Goal: Check status: Check status

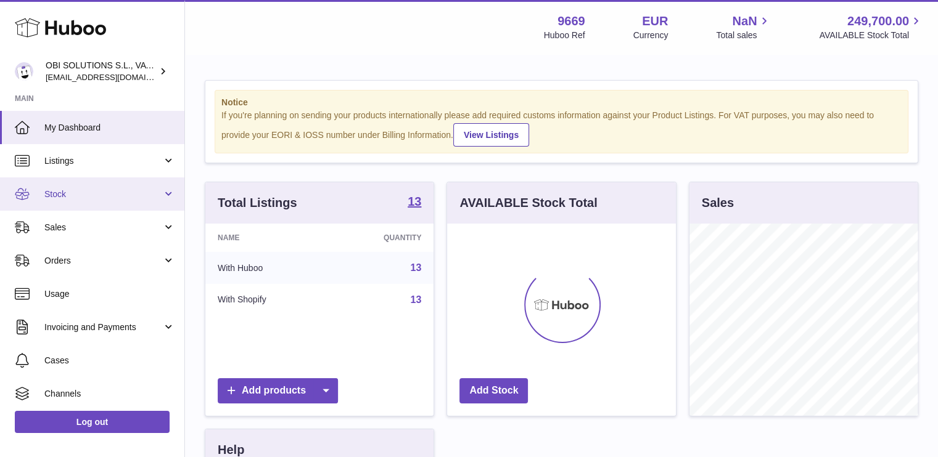
scroll to position [192, 229]
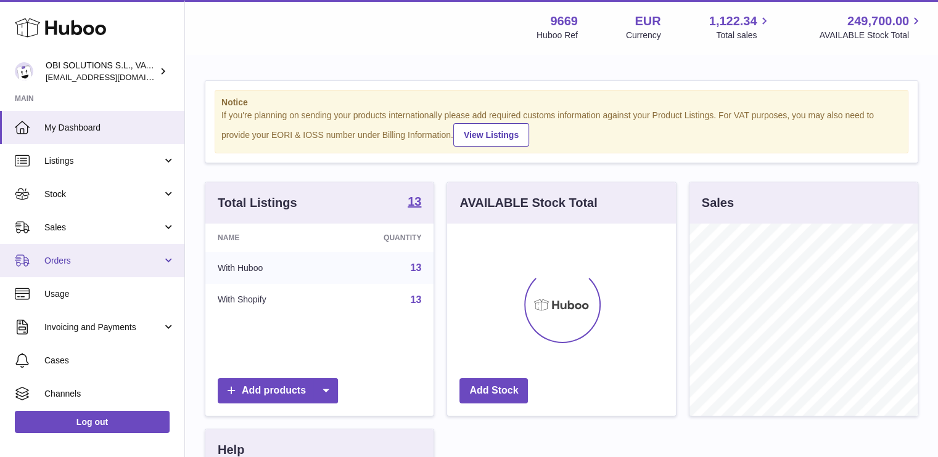
click at [74, 256] on span "Orders" at bounding box center [103, 261] width 118 height 12
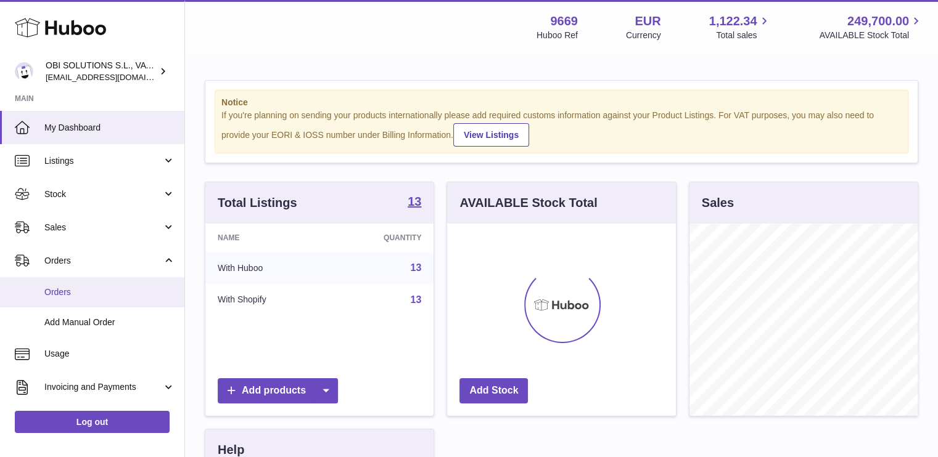
click at [80, 291] on span "Orders" at bounding box center [109, 293] width 131 height 12
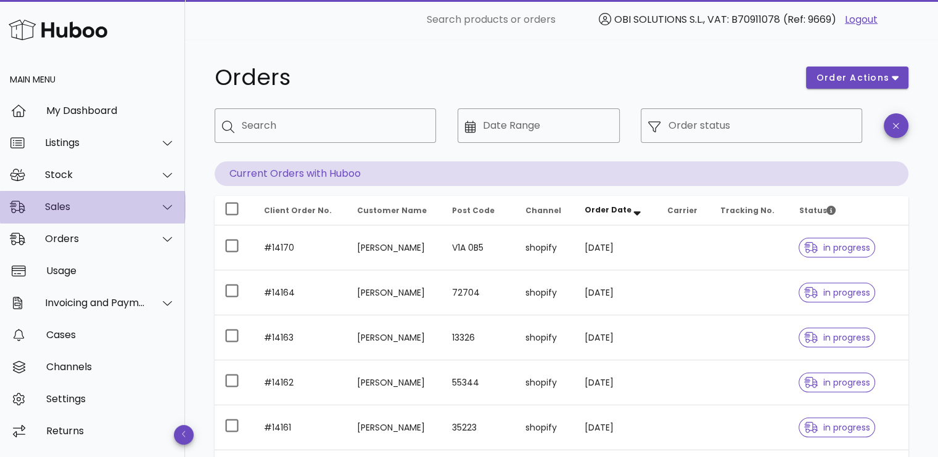
click at [102, 209] on div "Sales" at bounding box center [95, 207] width 100 height 12
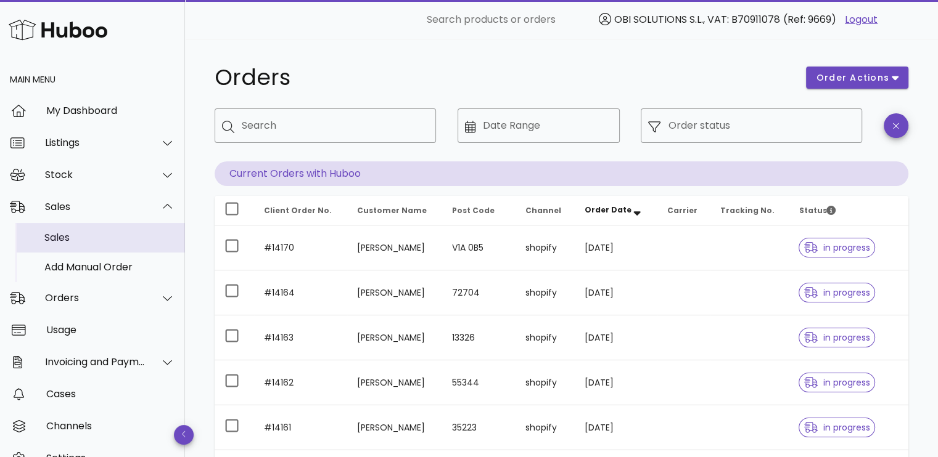
click at [83, 239] on div "Sales" at bounding box center [109, 238] width 131 height 12
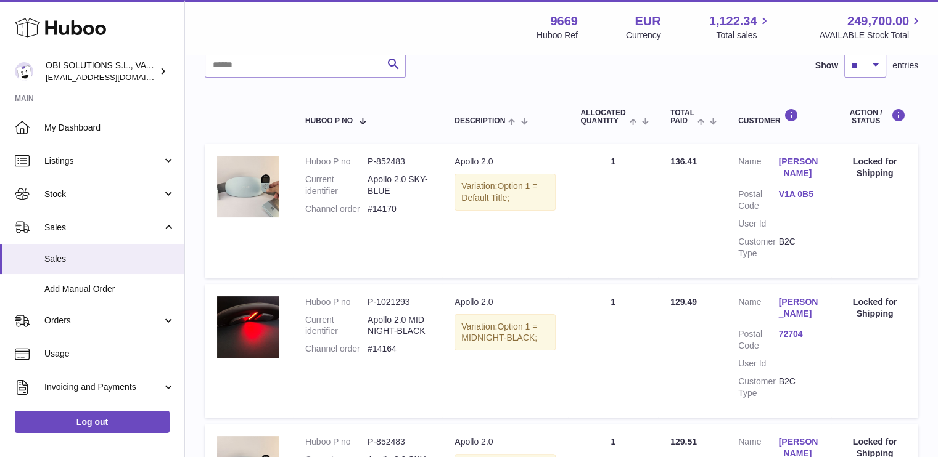
scroll to position [62, 0]
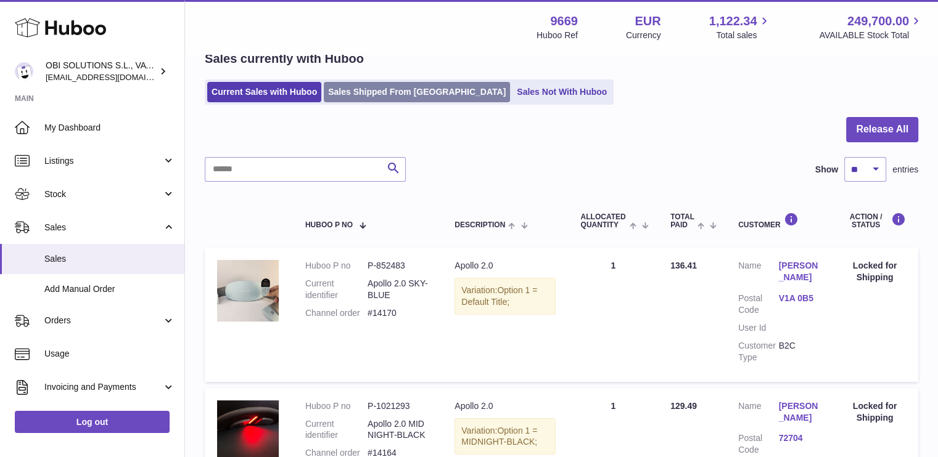
click at [378, 89] on link "Sales Shipped From Huboo" at bounding box center [417, 92] width 186 height 20
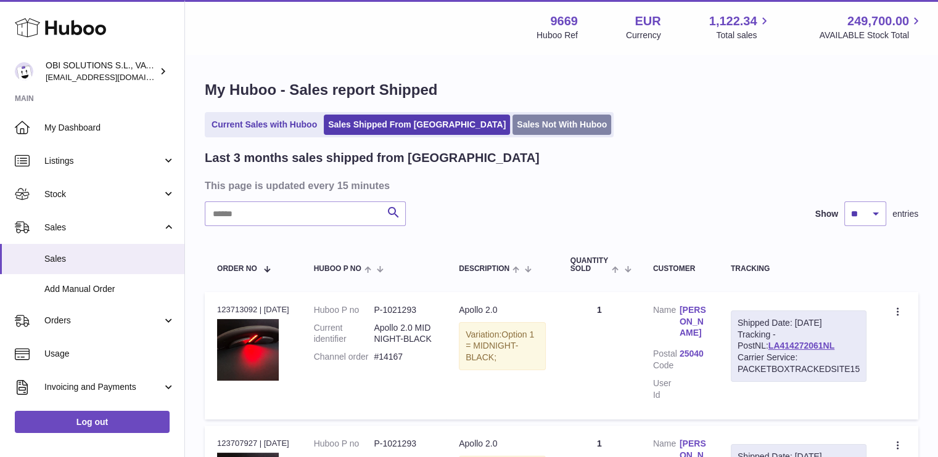
click at [512, 121] on link "Sales Not With Huboo" at bounding box center [561, 125] width 99 height 20
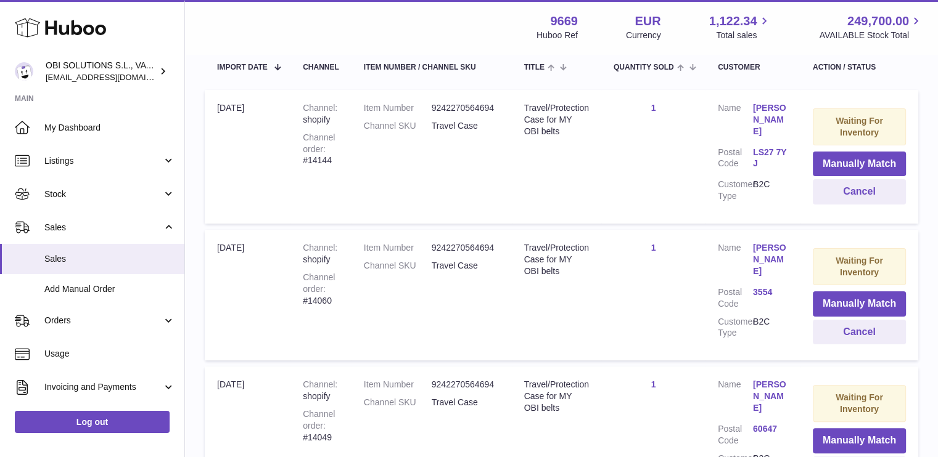
scroll to position [123, 0]
